Goal: Task Accomplishment & Management: Use online tool/utility

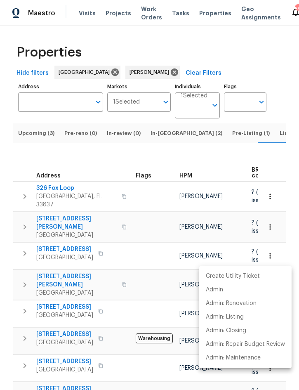
scroll to position [0, 9]
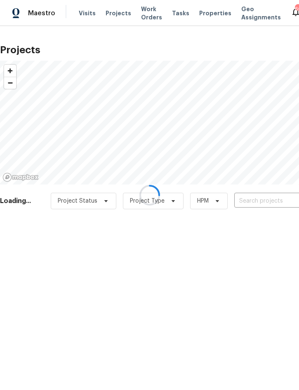
click at [264, 202] on div at bounding box center [149, 195] width 299 height 390
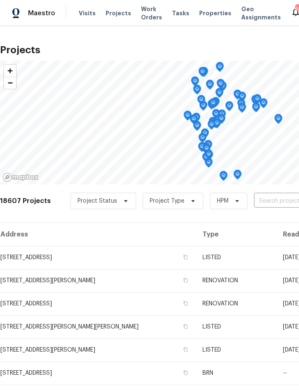
click at [277, 199] on input "text" at bounding box center [301, 201] width 94 height 13
type input "4291 poi"
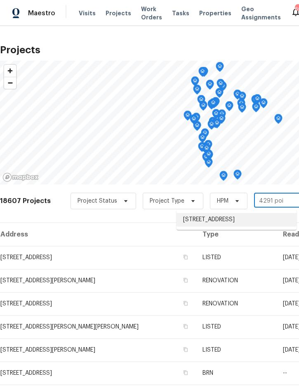
click at [220, 225] on li "4291 Poinciana Dr, Indian Lake Estates, FL 33855" at bounding box center [237, 220] width 120 height 14
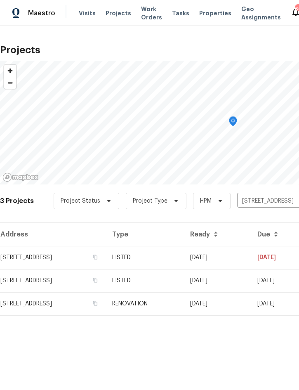
click at [184, 257] on td "LISTED" at bounding box center [145, 257] width 78 height 23
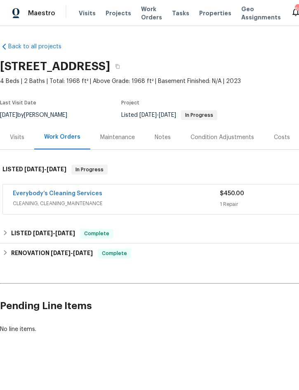
click at [187, 198] on div "Everybody’s Cleaning Services" at bounding box center [116, 194] width 207 height 10
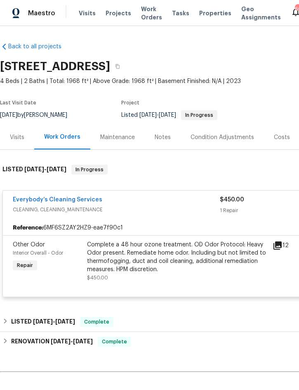
click at [189, 249] on div "Complete a 48 hour ozone treatment. OD Odor Protocol: Heavy Odor present. Remed…" at bounding box center [177, 256] width 181 height 33
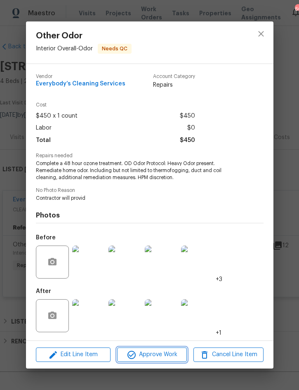
click at [158, 355] on span "Approve Work" at bounding box center [152, 354] width 65 height 10
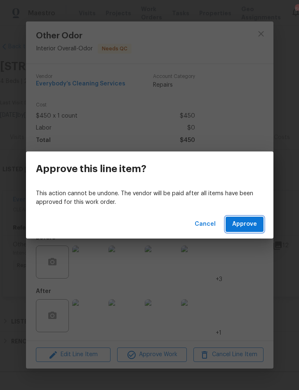
click at [247, 230] on button "Approve" at bounding box center [245, 224] width 38 height 15
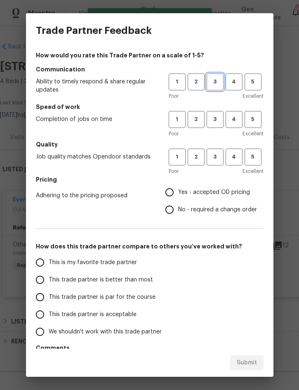
click at [215, 77] on span "3" at bounding box center [214, 81] width 15 height 9
click at [214, 114] on button "3" at bounding box center [215, 119] width 17 height 17
click at [222, 154] on span "3" at bounding box center [214, 156] width 15 height 9
click at [219, 191] on span "Yes - accepted OD pricing" at bounding box center [214, 192] width 72 height 9
click at [178, 191] on input "Yes - accepted OD pricing" at bounding box center [169, 192] width 17 height 17
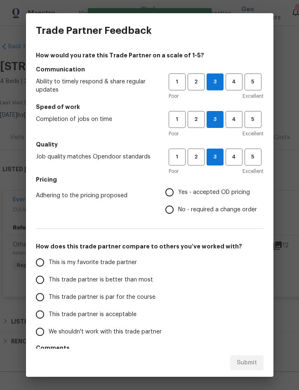
radio input "true"
click at [121, 280] on span "This trade partner is better than most" at bounding box center [101, 279] width 104 height 9
click at [49, 280] on input "This trade partner is better than most" at bounding box center [39, 279] width 17 height 17
click at [250, 356] on button "Submit" at bounding box center [246, 362] width 33 height 15
radio input "true"
